Goal: Task Accomplishment & Management: Use online tool/utility

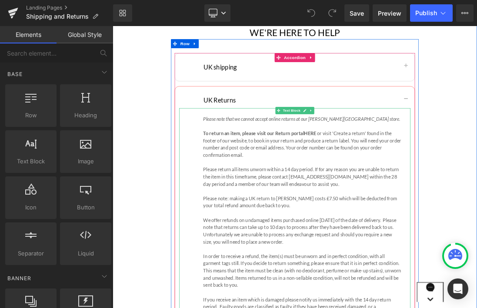
scroll to position [144, 0]
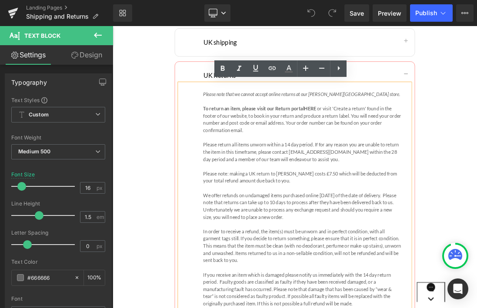
scroll to position [181, 0]
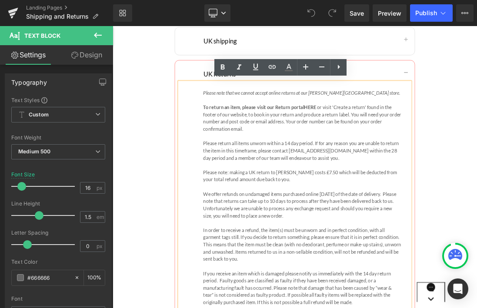
click at [476, 207] on p "Please return all items unworn within a 14 day period. If for any reason you ar…" at bounding box center [386, 205] width 286 height 31
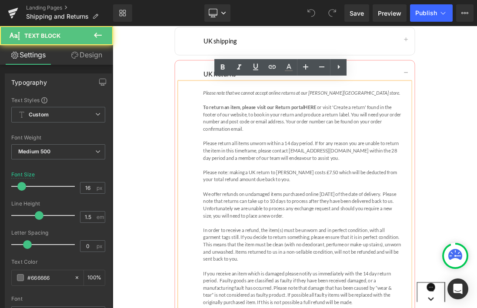
click at [476, 205] on p "Please return all items unworn within a 14 day period. If for any reason you ar…" at bounding box center [386, 205] width 286 height 31
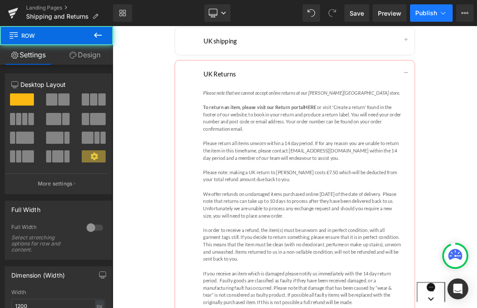
click at [423, 10] on span "Publish" at bounding box center [426, 13] width 22 height 7
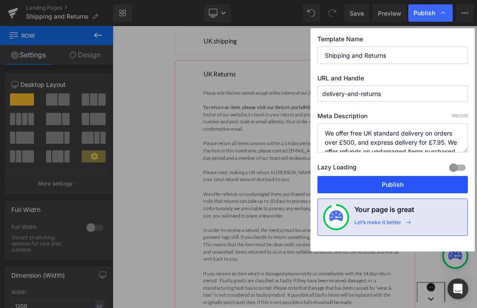
click at [398, 184] on button "Publish" at bounding box center [392, 184] width 150 height 17
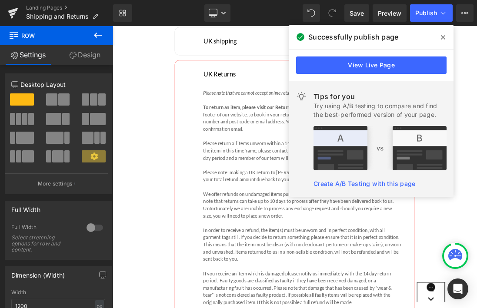
click at [440, 35] on span at bounding box center [443, 37] width 14 height 14
